Goal: Transaction & Acquisition: Book appointment/travel/reservation

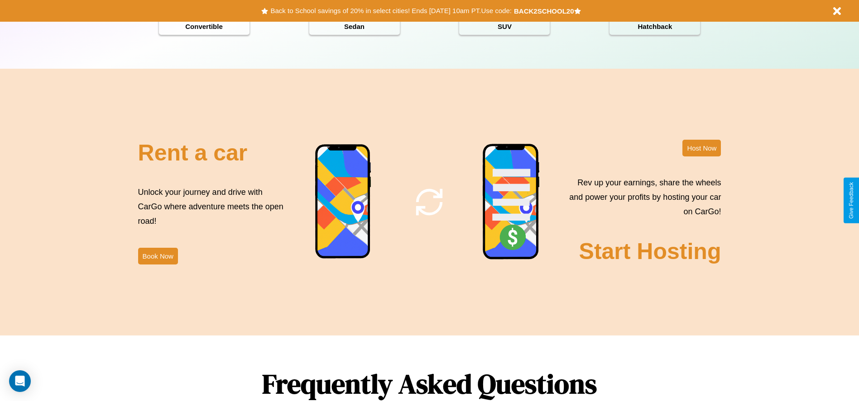
scroll to position [1299, 0]
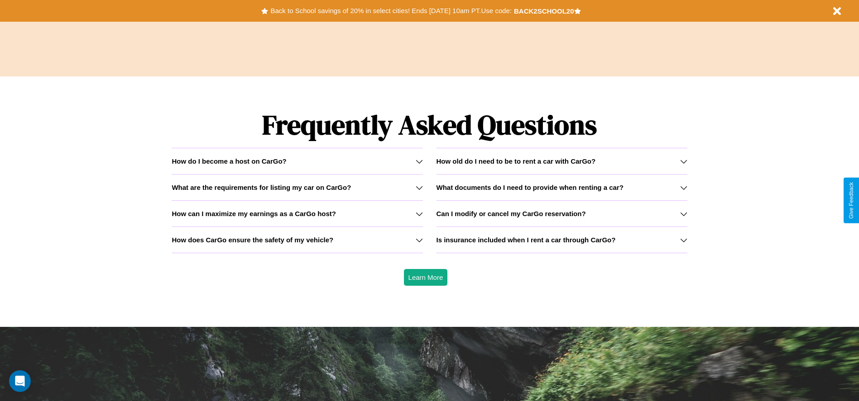
click at [297, 214] on h3 "How can I maximize my earnings as a CarGo host?" at bounding box center [254, 214] width 164 height 8
click at [419, 187] on icon at bounding box center [419, 187] width 7 height 7
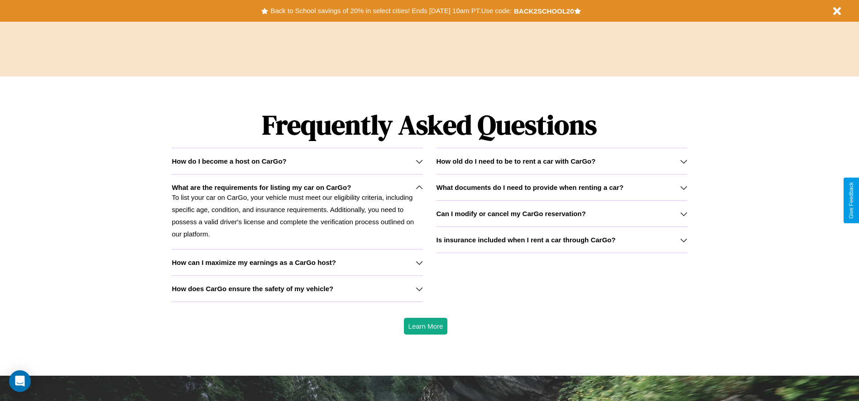
click at [419, 263] on icon at bounding box center [419, 262] width 7 height 7
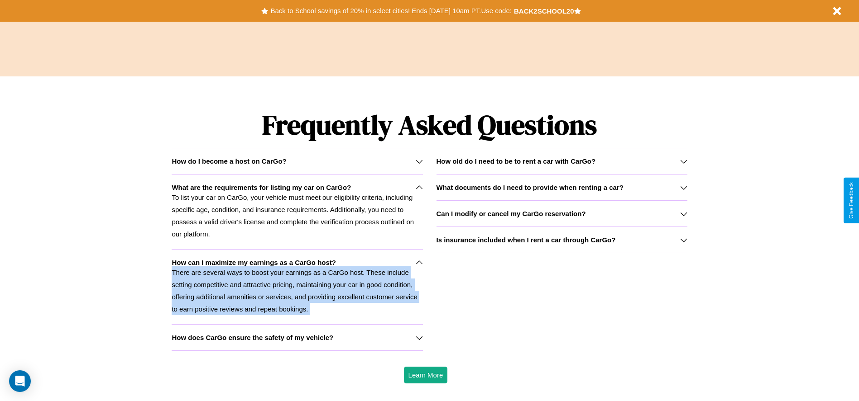
click at [297, 287] on p "There are several ways to boost your earnings as a CarGo host. These include se…" at bounding box center [297, 291] width 251 height 49
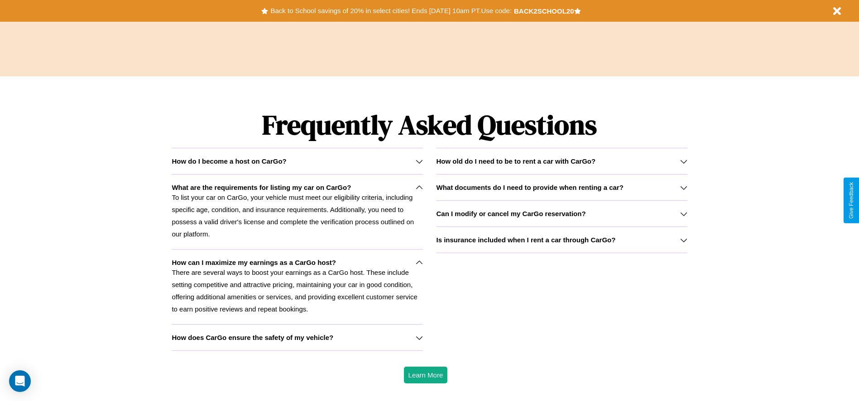
click at [419, 338] on icon at bounding box center [419, 338] width 7 height 7
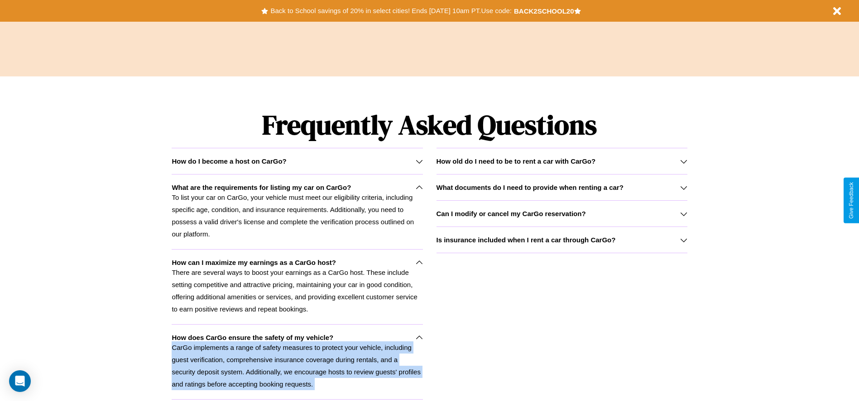
click at [297, 362] on p "CarGo implements a range of safety measures to protect your vehicle, including …" at bounding box center [297, 366] width 251 height 49
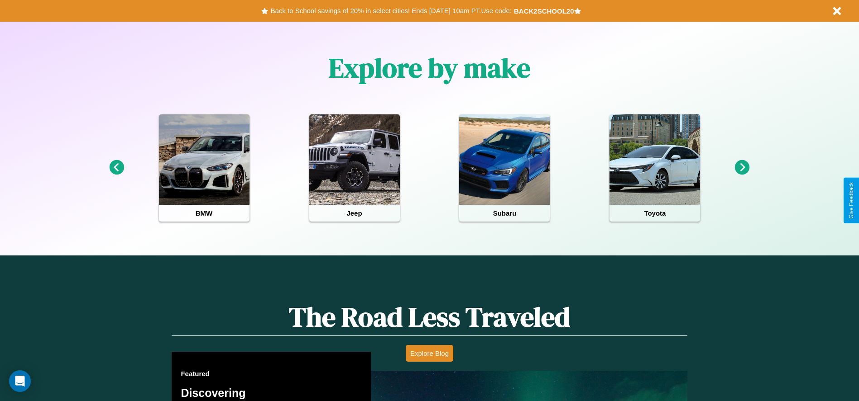
scroll to position [188, 0]
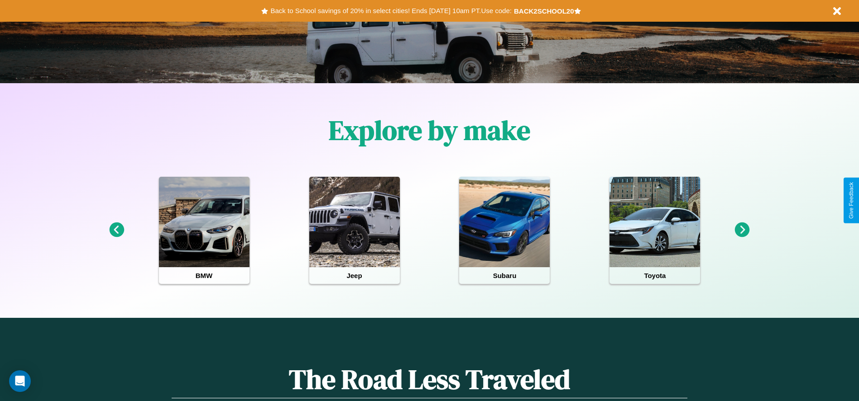
click at [742, 230] on icon at bounding box center [742, 230] width 15 height 15
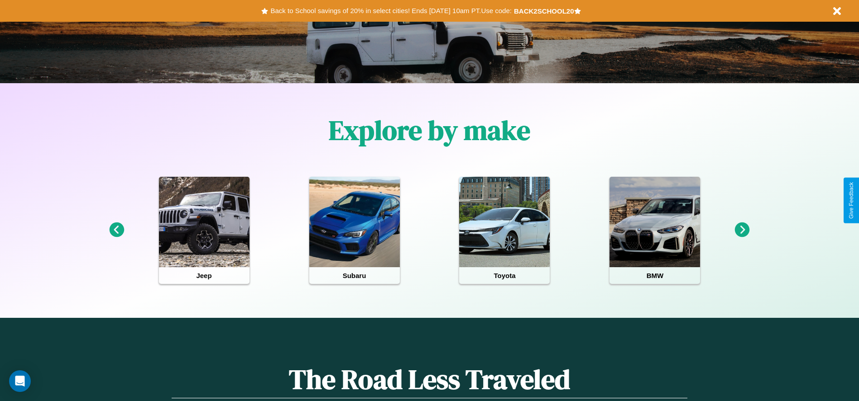
click at [742, 230] on icon at bounding box center [742, 230] width 15 height 15
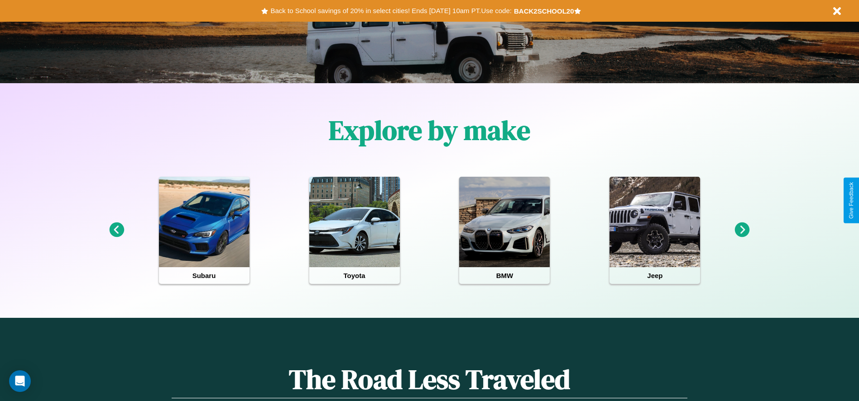
click at [742, 230] on icon at bounding box center [742, 230] width 15 height 15
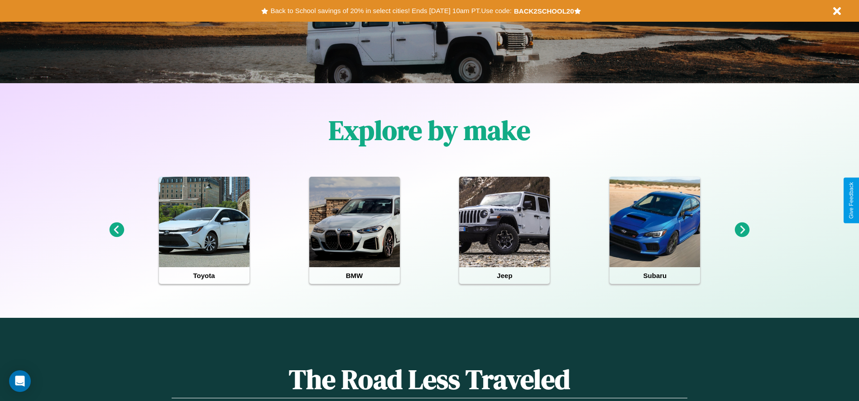
click at [742, 230] on icon at bounding box center [742, 230] width 15 height 15
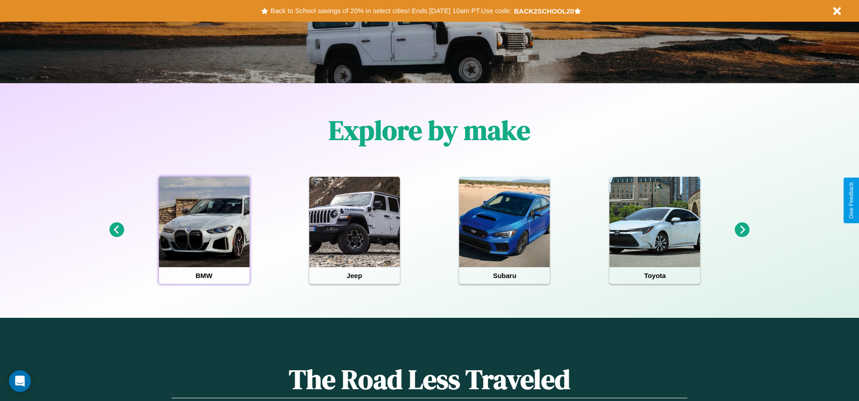
click at [204, 230] on div at bounding box center [204, 222] width 91 height 91
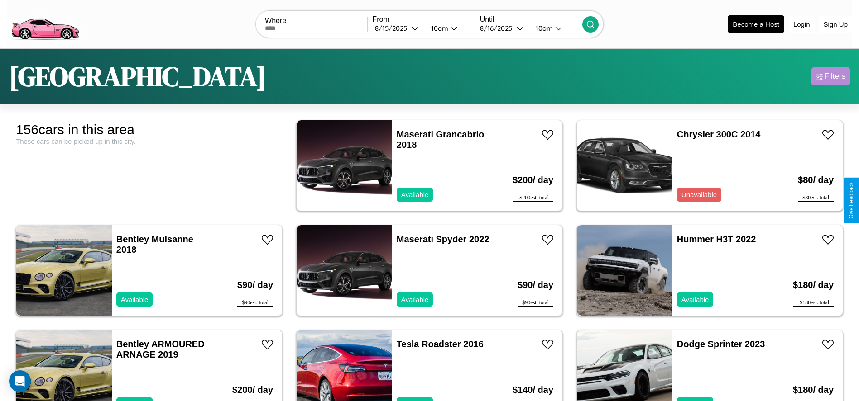
click at [830, 76] on div "Filters" at bounding box center [834, 76] width 21 height 9
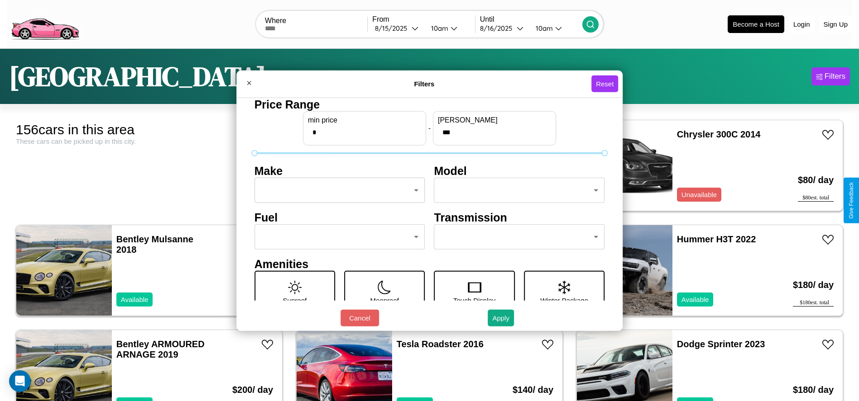
click at [337, 191] on body "CarGo Where From [DATE] 10am Until [DATE] 10am Become a Host Login Sign Up Toky…" at bounding box center [429, 229] width 859 height 458
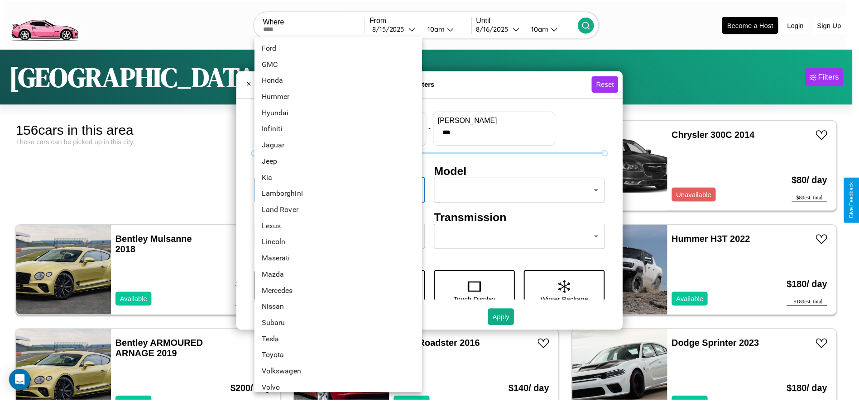
scroll to position [236, 0]
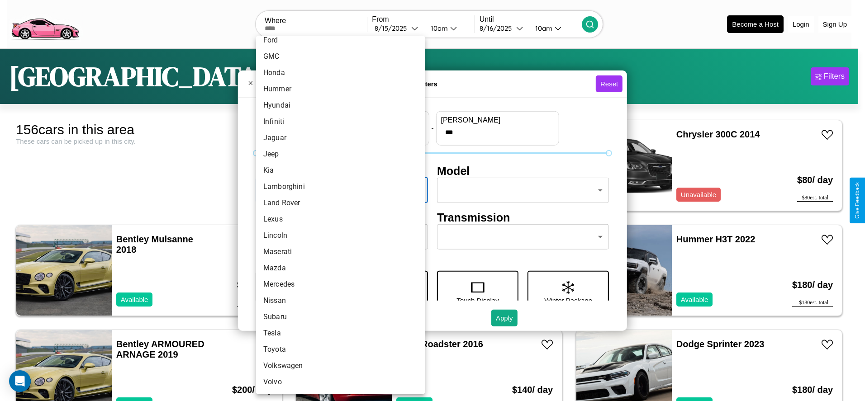
click at [337, 366] on li "Volkswagen" at bounding box center [340, 366] width 169 height 16
type input "**********"
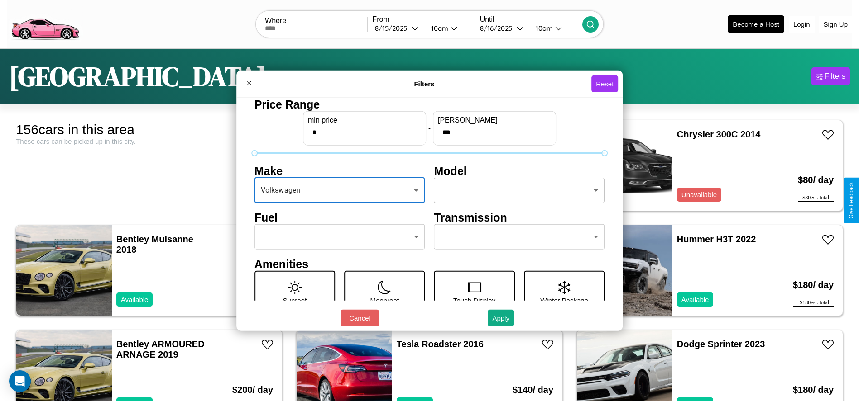
scroll to position [38, 0]
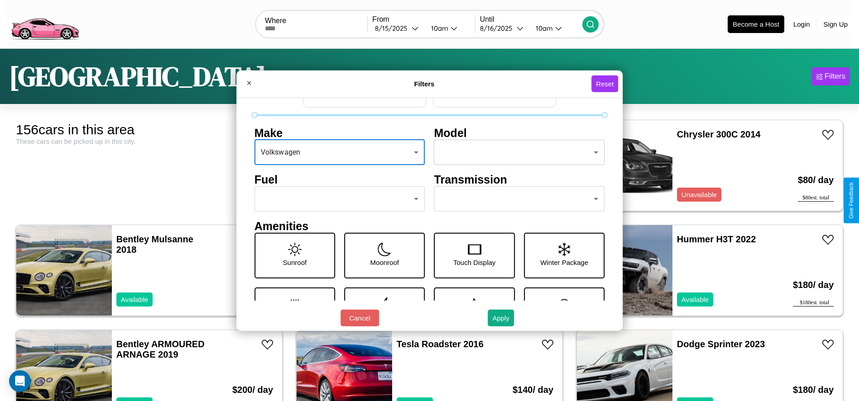
click at [337, 199] on body "CarGo Where From [DATE] 10am Until [DATE] 10am Become a Host Login Sign Up Toky…" at bounding box center [429, 229] width 859 height 458
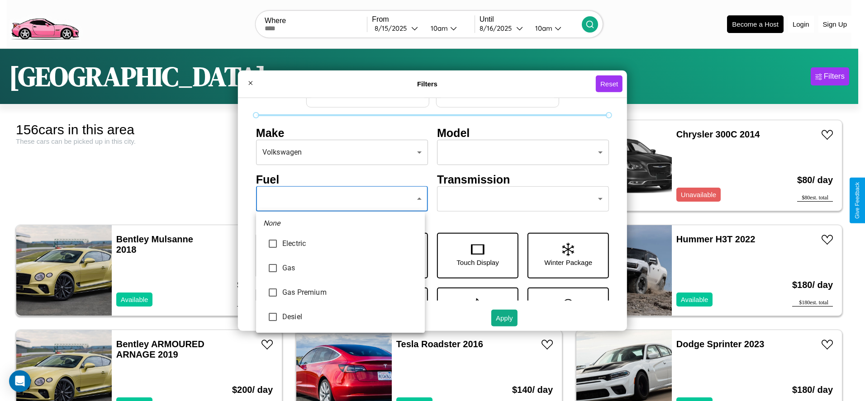
type input "***"
click at [340, 199] on div at bounding box center [432, 200] width 865 height 401
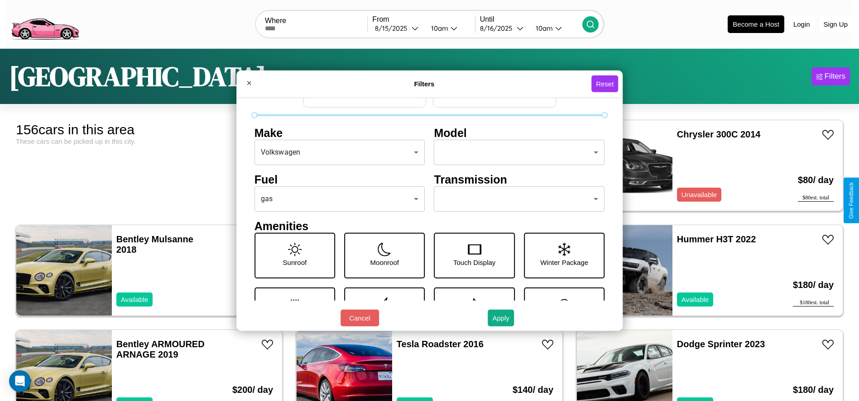
scroll to position [26, 0]
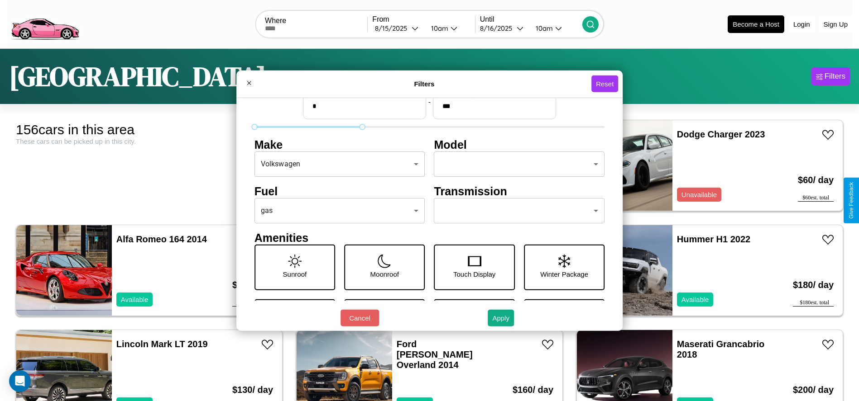
type input "***"
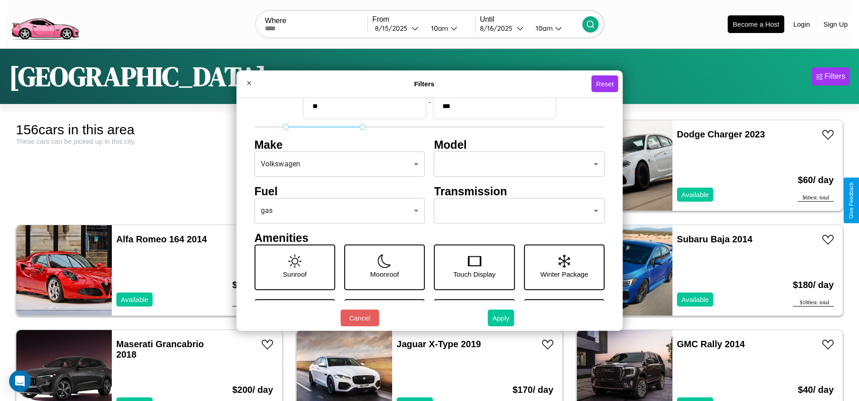
type input "**"
click at [501, 318] on button "Apply" at bounding box center [501, 318] width 26 height 17
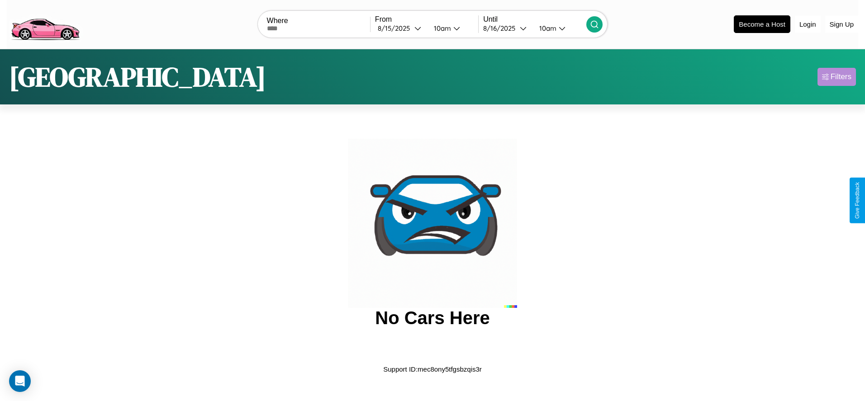
click at [837, 76] on div "Filters" at bounding box center [841, 76] width 21 height 9
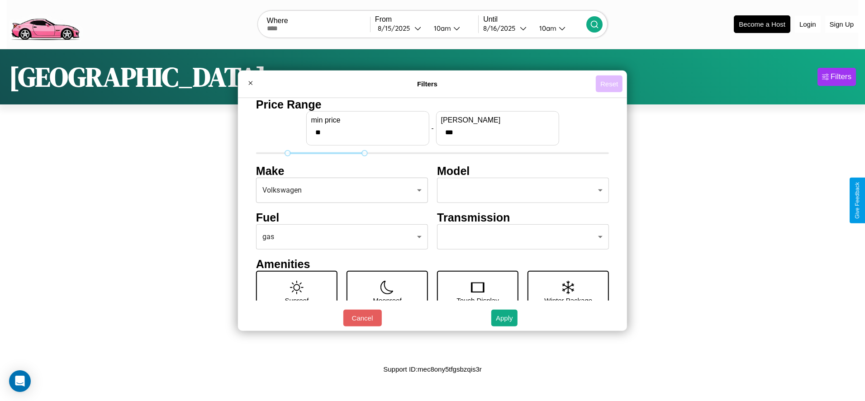
click at [609, 84] on button "Reset" at bounding box center [609, 84] width 27 height 17
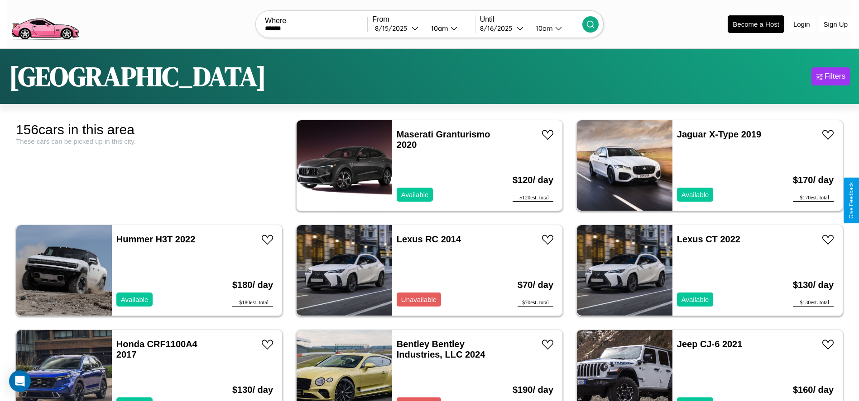
type input "******"
click at [590, 24] on icon at bounding box center [590, 24] width 9 height 9
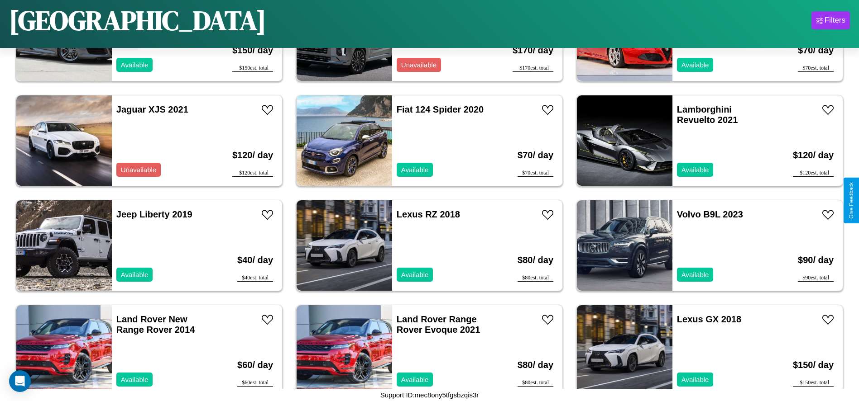
scroll to position [3041, 0]
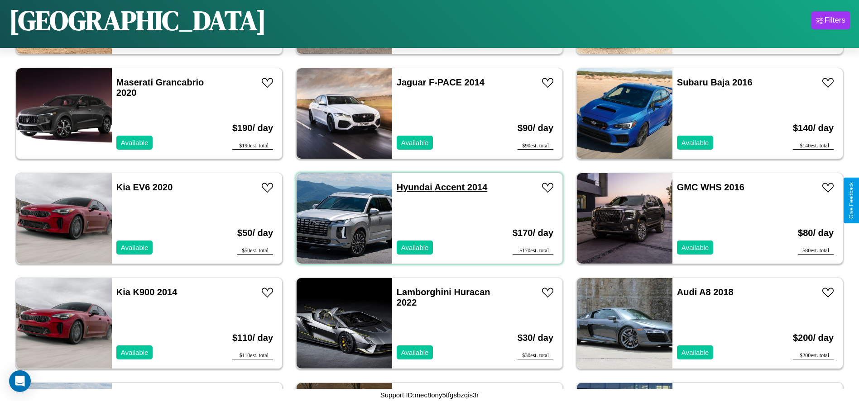
click at [411, 187] on link "Hyundai Accent 2014" at bounding box center [442, 187] width 91 height 10
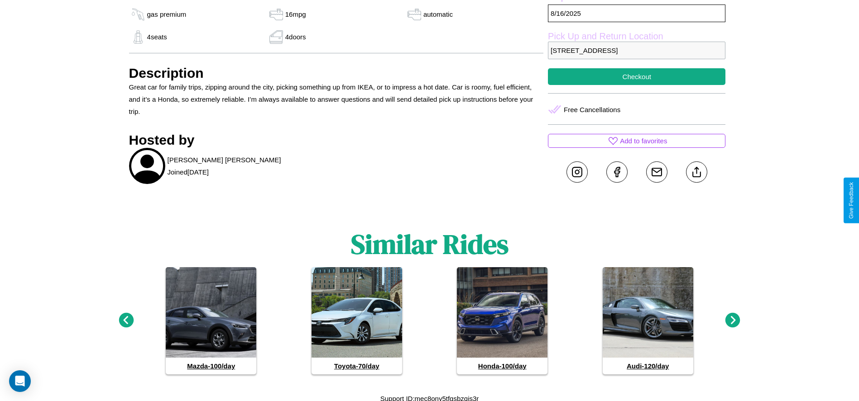
scroll to position [436, 0]
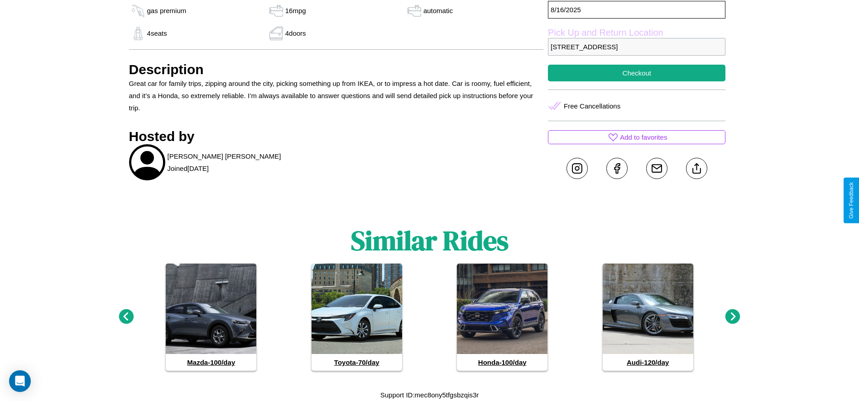
click at [126, 317] on icon at bounding box center [126, 317] width 15 height 15
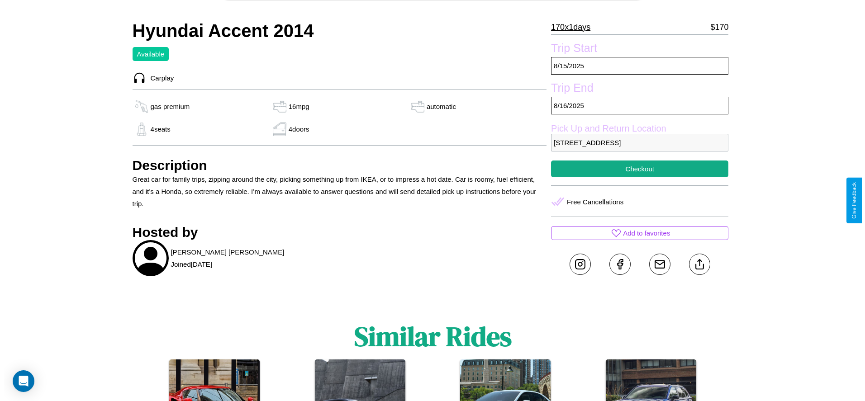
scroll to position [309, 0]
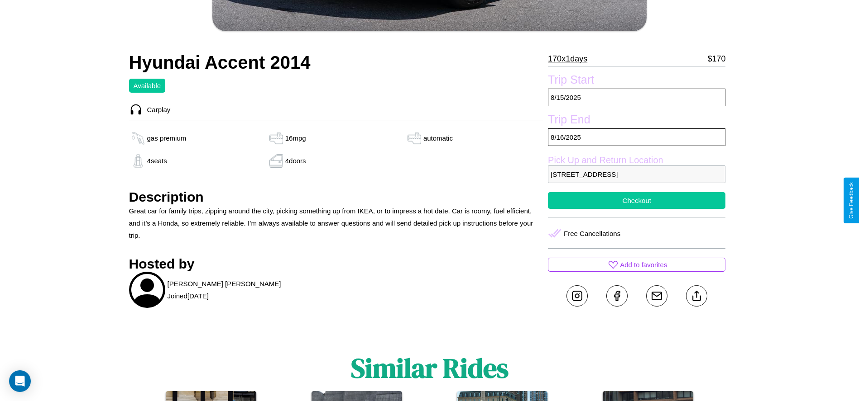
click at [636, 201] on button "Checkout" at bounding box center [636, 200] width 177 height 17
